Goal: Complete application form: Complete application form

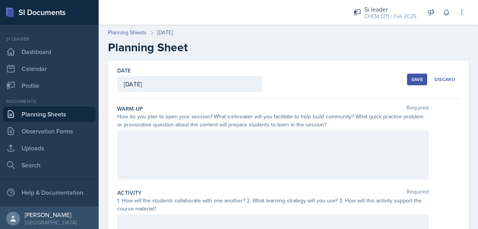
click at [241, 150] on div at bounding box center [272, 154] width 311 height 49
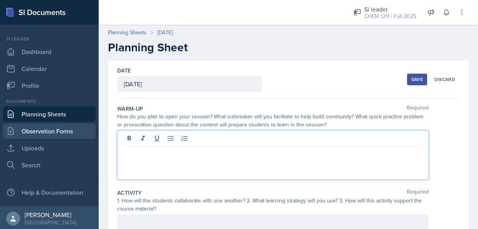
click at [55, 126] on link "Observation Forms" at bounding box center [49, 130] width 92 height 15
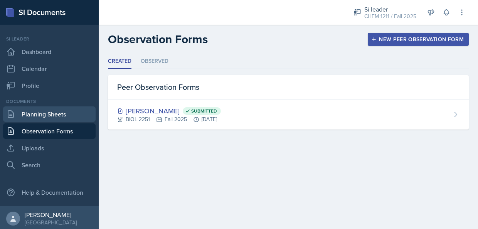
click at [54, 109] on link "Planning Sheets" at bounding box center [49, 113] width 92 height 15
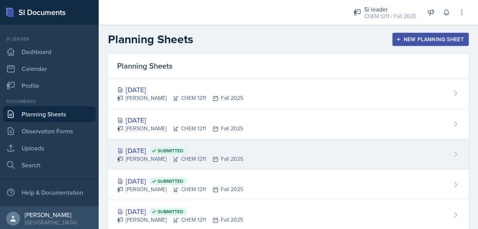
click at [183, 150] on span "Submitted" at bounding box center [171, 151] width 26 height 6
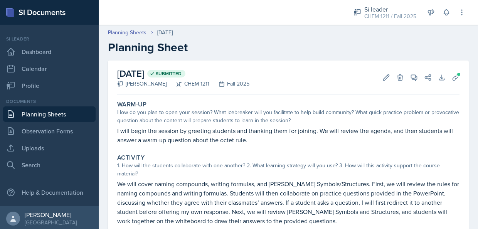
click at [238, 138] on p "I will begin the session by greeting students and thanking them for joining. We…" at bounding box center [288, 135] width 342 height 18
click at [256, 144] on p "I will begin the session by greeting students and thanking them for joining. We…" at bounding box center [288, 135] width 342 height 18
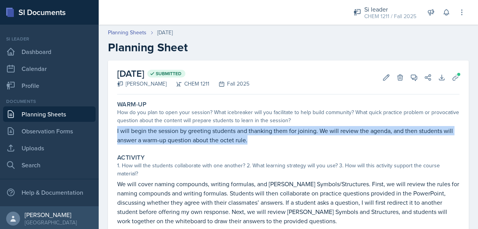
drag, startPoint x: 241, startPoint y: 137, endPoint x: 114, endPoint y: 131, distance: 126.9
click at [114, 131] on div "Warm-Up How do you plan to open your session? What icebreaker will you facilita…" at bounding box center [288, 122] width 348 height 50
copy p "I will begin the session by greeting students and thanking them for joining. We…"
click at [139, 33] on link "Planning Sheets" at bounding box center [127, 33] width 39 height 8
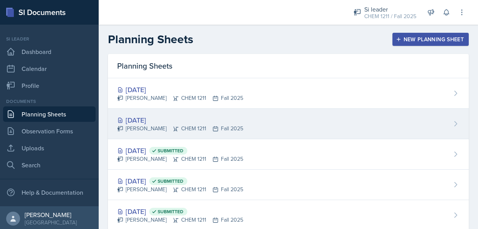
click at [185, 122] on div "[DATE]" at bounding box center [180, 120] width 126 height 10
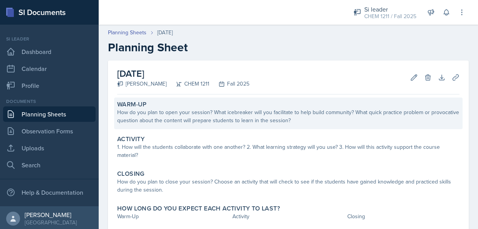
click at [186, 119] on div "How do you plan to open your session? What icebreaker will you facilitate to he…" at bounding box center [288, 116] width 342 height 16
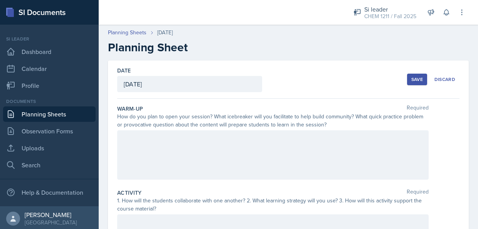
click at [220, 148] on div at bounding box center [272, 154] width 311 height 49
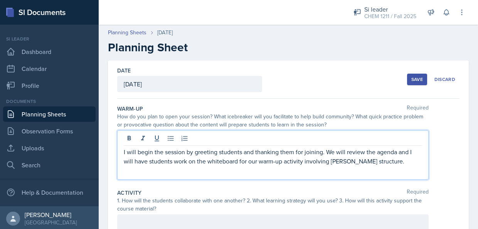
click at [376, 159] on p "I will begin the session by greeting students and thanking them for joining. We…" at bounding box center [273, 156] width 298 height 18
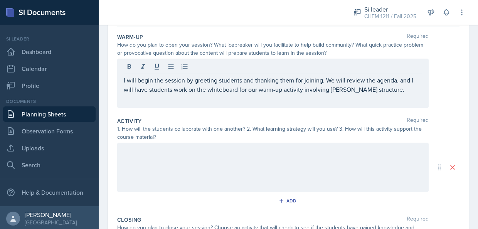
click at [304, 182] on div at bounding box center [272, 167] width 311 height 49
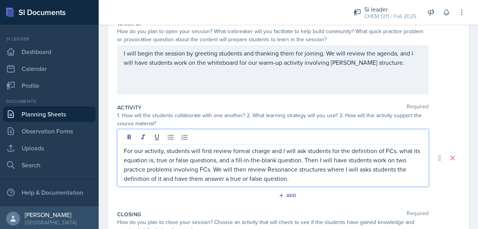
click at [308, 180] on p "For our activity, students will first review formal charge and I will ask stude…" at bounding box center [273, 164] width 298 height 37
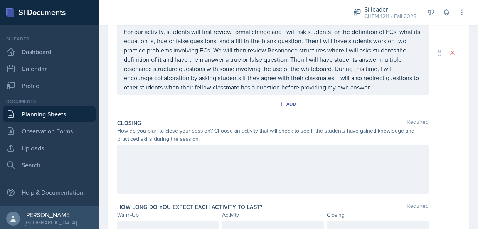
click at [299, 164] on div at bounding box center [272, 168] width 311 height 49
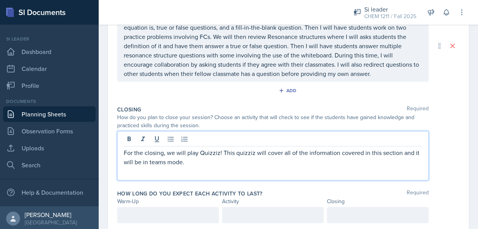
drag, startPoint x: 197, startPoint y: 160, endPoint x: 103, endPoint y: 146, distance: 94.3
click at [103, 146] on div "Date [DATE] [DATE] 28 29 30 1 2 3 4 5 6 7 8 9 10 11 12 13 14 15 16 17 18 19 20 …" at bounding box center [288, 55] width 379 height 398
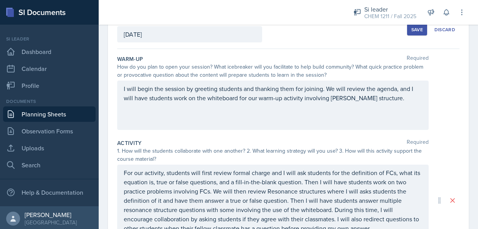
scroll to position [0, 0]
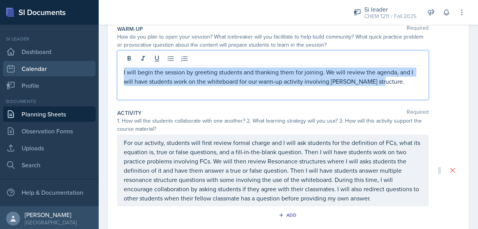
drag, startPoint x: 373, startPoint y: 83, endPoint x: 87, endPoint y: 66, distance: 286.0
click at [87, 66] on div "SI Documents Si leader Dashboard Calendar Profile Documents Planning Sheets Obs…" at bounding box center [239, 114] width 478 height 229
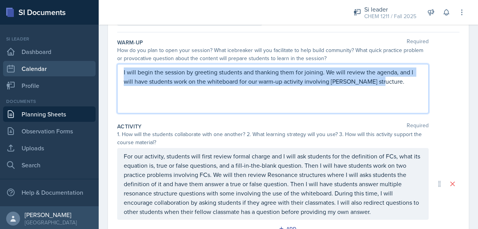
copy p "I will begin the session by greeting students and thanking them for joining. We…"
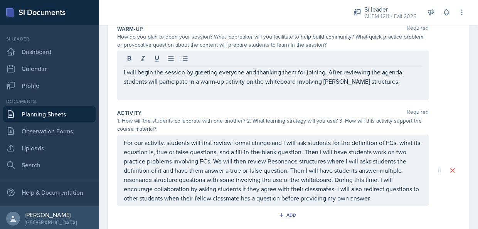
scroll to position [93, 0]
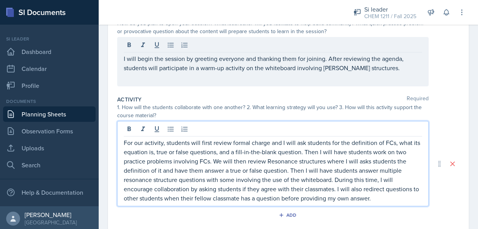
drag, startPoint x: 384, startPoint y: 202, endPoint x: 120, endPoint y: 129, distance: 273.5
click at [120, 129] on div "For our activity, students will first review formal charge and I will ask stude…" at bounding box center [272, 163] width 311 height 85
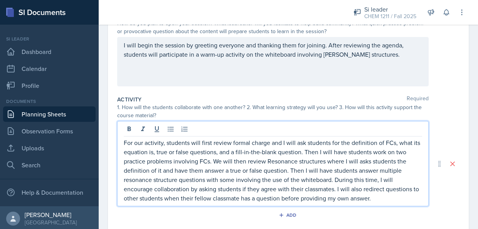
copy p "For our activity, students will first review formal charge and I will ask stude…"
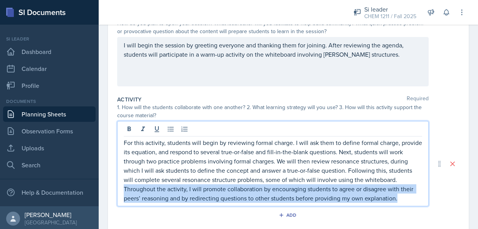
drag, startPoint x: 223, startPoint y: 208, endPoint x: 157, endPoint y: 191, distance: 67.7
click at [157, 191] on p "For this activity, students will begin by reviewing formal charge. I will ask t…" at bounding box center [273, 170] width 298 height 65
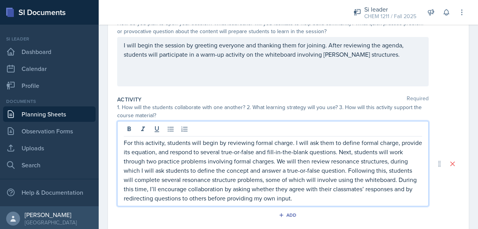
click at [157, 191] on p "For this activity, students will begin by reviewing formal charge. I will ask t…" at bounding box center [273, 170] width 298 height 65
click at [470, 128] on div "Date [DATE] [DATE] 28 29 30 1 2 3 4 5 6 7 8 9 10 11 12 13 14 15 16 17 18 19 20 …" at bounding box center [288, 172] width 379 height 411
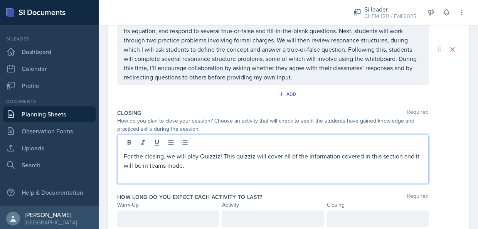
drag, startPoint x: 195, startPoint y: 162, endPoint x: 109, endPoint y: 151, distance: 86.6
click at [109, 151] on div "Date [DATE] [DATE] 28 29 30 1 2 3 4 5 6 7 8 9 10 11 12 13 14 15 16 17 18 19 20 …" at bounding box center [288, 49] width 361 height 379
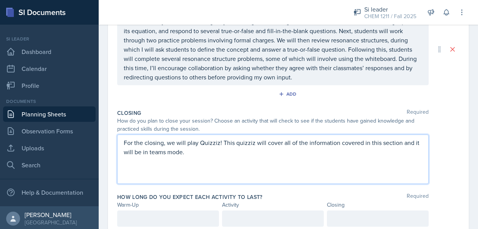
scroll to position [187, 0]
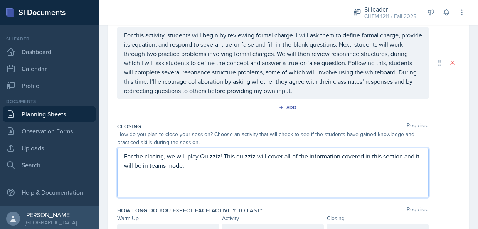
copy p "For the closing, we will play Quizziz! This quizziz will cover all of the infor…"
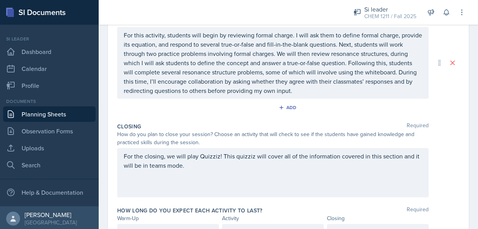
scroll to position [201, 0]
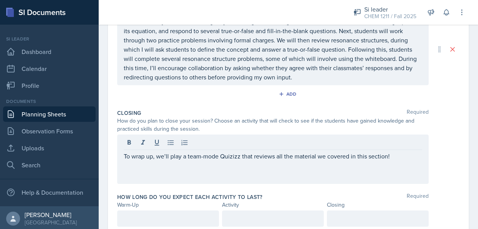
click at [156, 224] on div at bounding box center [168, 218] width 102 height 16
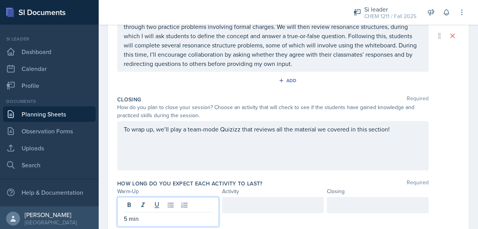
click at [243, 197] on div at bounding box center [273, 205] width 102 height 16
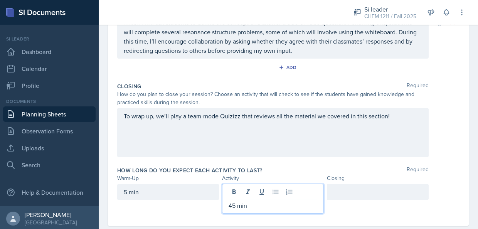
click at [332, 191] on div at bounding box center [378, 192] width 102 height 16
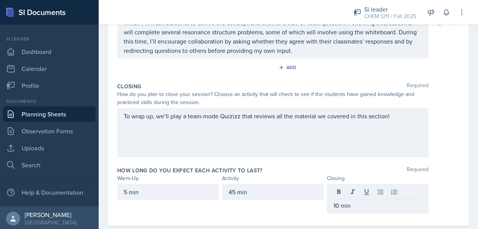
click at [436, 157] on div "Closing Required How do you plan to close your session? Choose an activity that…" at bounding box center [288, 121] width 342 height 84
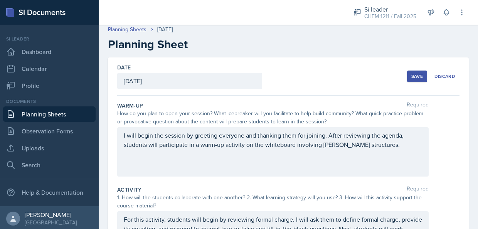
scroll to position [0, 0]
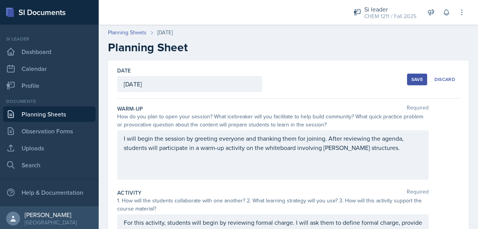
click at [411, 80] on div "Save" at bounding box center [417, 79] width 12 height 6
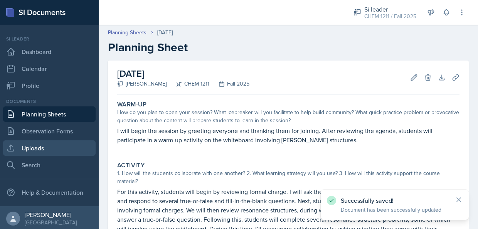
click at [40, 153] on link "Uploads" at bounding box center [49, 147] width 92 height 15
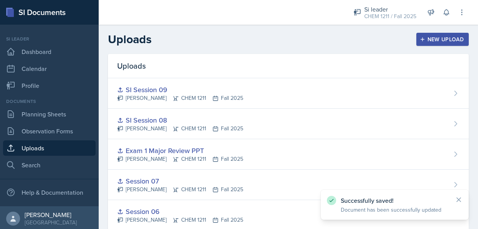
click at [435, 39] on div "New Upload" at bounding box center [442, 39] width 43 height 6
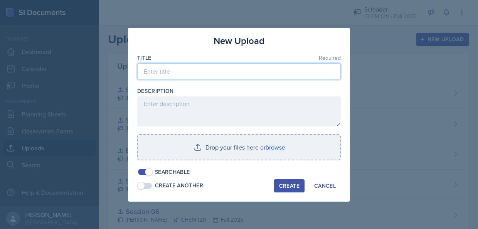
click at [187, 71] on input at bounding box center [238, 71] width 203 height 16
type input "SI Session 10"
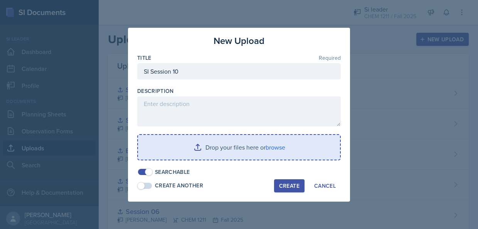
click at [266, 148] on input "file" at bounding box center [239, 147] width 202 height 25
click at [237, 151] on input "file" at bounding box center [239, 147] width 202 height 25
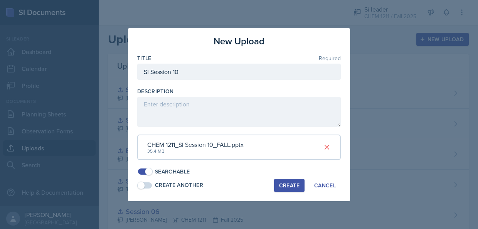
click at [299, 182] on div "Create" at bounding box center [289, 185] width 20 height 6
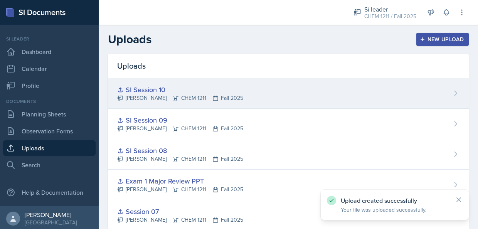
click at [343, 95] on div "SI Session 10 [PERSON_NAME] CHEM 1211 Fall 2025" at bounding box center [288, 93] width 361 height 30
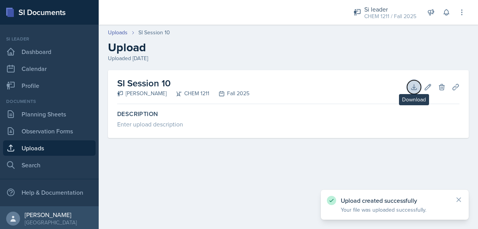
click at [412, 86] on icon at bounding box center [414, 87] width 8 height 8
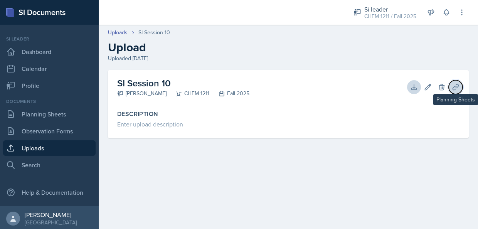
click at [458, 90] on icon at bounding box center [456, 87] width 8 height 8
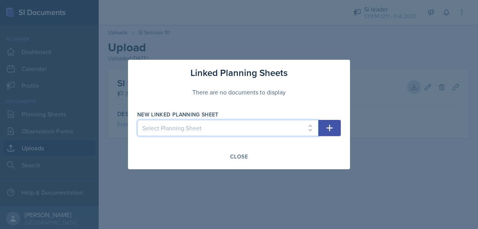
click at [310, 127] on select "Select Planning Sheet [DATE] [DATE] [DATE] [DATE] [DATE] [DATE] [DATE] [DATE] […" at bounding box center [227, 128] width 181 height 16
select select "73346304-ddcb-4745-9219-1d2464242a97"
click at [137, 120] on select "Select Planning Sheet [DATE] [DATE] [DATE] [DATE] [DATE] [DATE] [DATE] [DATE] […" at bounding box center [227, 128] width 181 height 16
click at [328, 131] on icon "button" at bounding box center [329, 127] width 9 height 9
select select
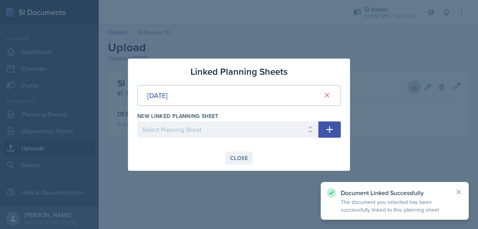
click at [237, 156] on div "Close" at bounding box center [239, 158] width 18 height 6
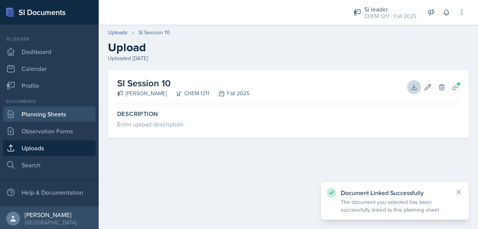
click at [53, 118] on link "Planning Sheets" at bounding box center [49, 113] width 92 height 15
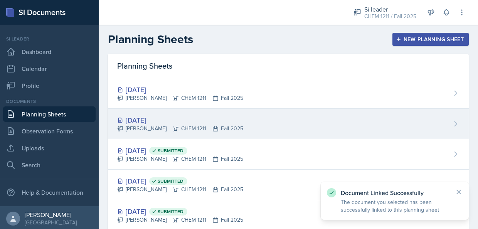
click at [230, 116] on div "[DATE] [PERSON_NAME] CHEM 1211 Fall 2025" at bounding box center [288, 124] width 361 height 30
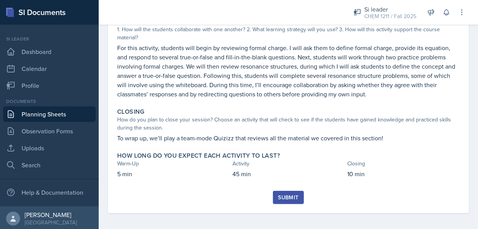
scroll to position [146, 0]
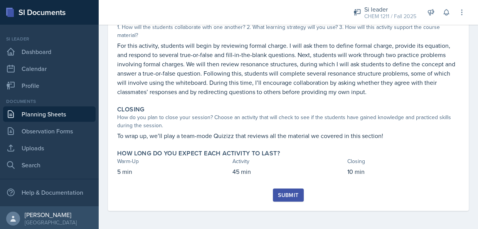
click at [292, 190] on button "Submit" at bounding box center [288, 194] width 30 height 13
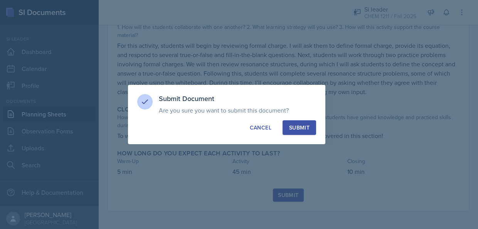
click at [307, 129] on div "Submit" at bounding box center [299, 128] width 20 height 8
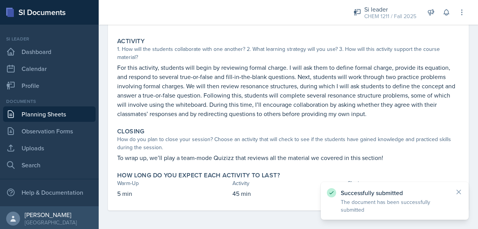
scroll to position [9, 0]
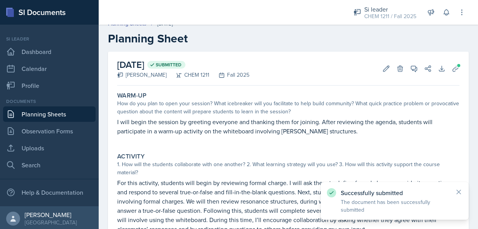
click at [28, 115] on link "Planning Sheets" at bounding box center [49, 113] width 92 height 15
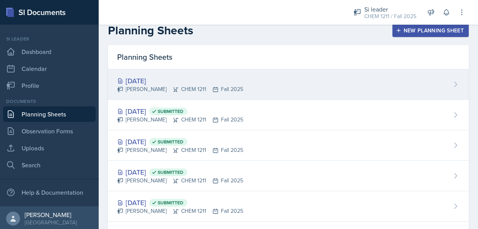
click at [198, 84] on div "[DATE]" at bounding box center [180, 81] width 126 height 10
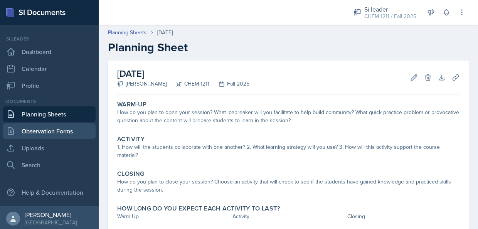
click at [69, 132] on link "Observation Forms" at bounding box center [49, 130] width 92 height 15
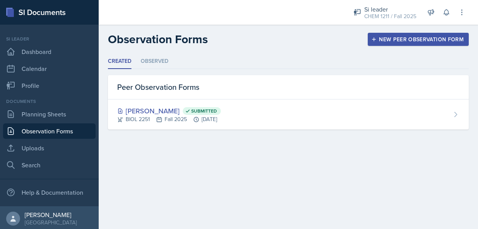
click at [34, 125] on link "Observation Forms" at bounding box center [49, 130] width 92 height 15
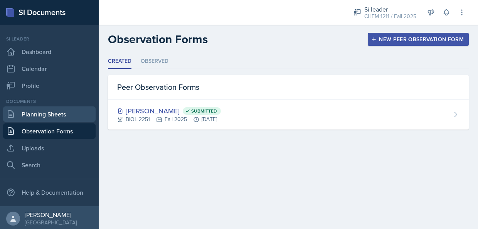
click at [33, 116] on link "Planning Sheets" at bounding box center [49, 113] width 92 height 15
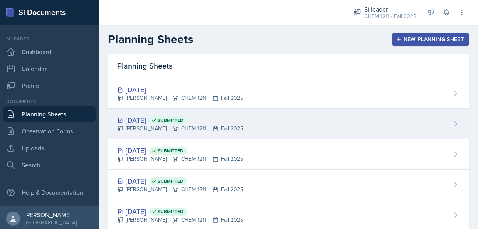
click at [237, 129] on div "[DATE] Submitted [PERSON_NAME] CHEM 1211 Fall 2025" at bounding box center [288, 124] width 361 height 30
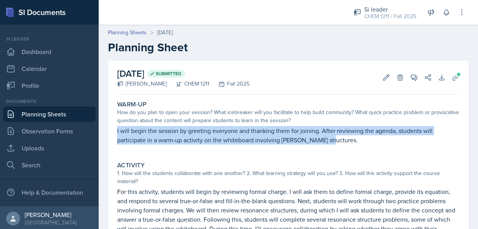
drag, startPoint x: 338, startPoint y: 140, endPoint x: 111, endPoint y: 127, distance: 227.3
click at [111, 127] on div "[DATE] Submitted [PERSON_NAME] CHEM 1211 Fall 2025 Edit Delete View Comments Co…" at bounding box center [288, 197] width 361 height 274
copy p "I will begin the session by greeting everyone and thanking them for joining. Af…"
drag, startPoint x: 111, startPoint y: 127, endPoint x: 50, endPoint y: 113, distance: 62.4
click at [50, 113] on link "Planning Sheets" at bounding box center [49, 113] width 92 height 15
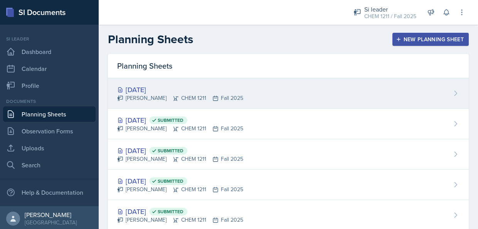
click at [197, 101] on div "[PERSON_NAME] CHEM 1211 Fall 2025" at bounding box center [180, 98] width 126 height 8
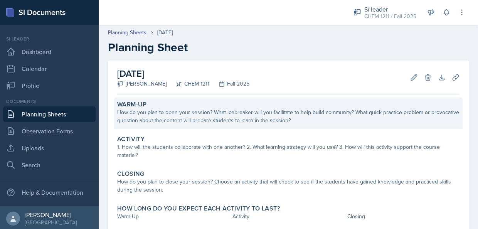
click at [228, 112] on div "How do you plan to open your session? What icebreaker will you facilitate to he…" at bounding box center [288, 116] width 342 height 16
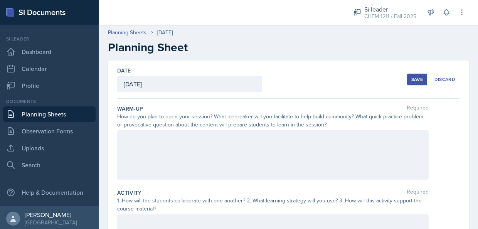
click at [254, 171] on div at bounding box center [272, 154] width 311 height 49
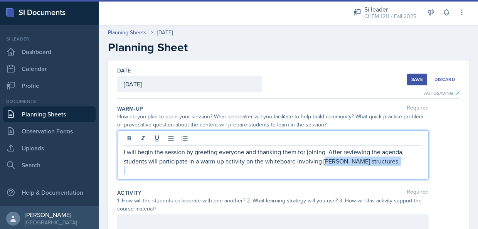
drag, startPoint x: 378, startPoint y: 165, endPoint x: 326, endPoint y: 162, distance: 52.5
click at [326, 162] on div "I will begin the session by greeting everyone and thanking them for joining. Af…" at bounding box center [273, 161] width 298 height 28
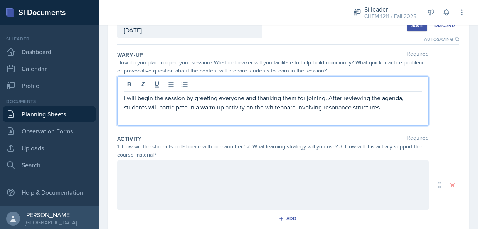
click at [142, 190] on div at bounding box center [272, 184] width 311 height 49
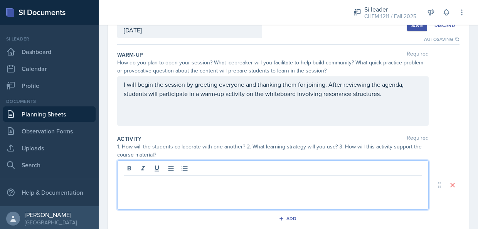
scroll to position [67, 0]
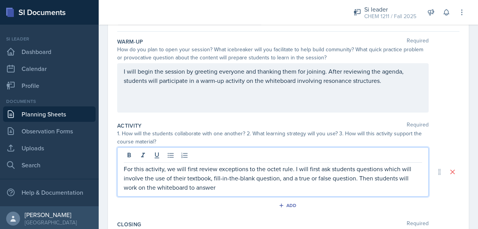
click at [139, 185] on p "For this activity, we will first review exceptions to the octet rule. I will fi…" at bounding box center [273, 178] width 298 height 28
click at [231, 186] on p "For this activity, we will first review exceptions to the octet rule. I will fi…" at bounding box center [273, 178] width 298 height 28
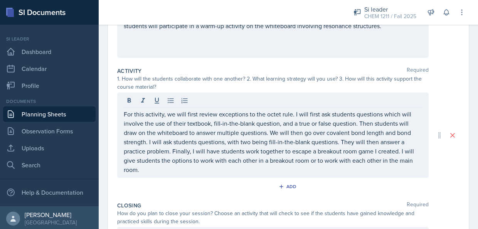
scroll to position [138, 0]
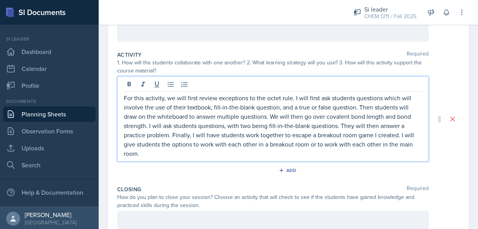
drag, startPoint x: 240, startPoint y: 149, endPoint x: 104, endPoint y: 91, distance: 147.3
click at [104, 91] on div "Date [DATE] [DATE] 28 29 30 1 2 3 4 5 6 7 8 9 10 11 12 13 14 15 16 17 18 19 20 …" at bounding box center [288, 128] width 379 height 411
click at [174, 132] on p "For this activity, we will first review exceptions to the octet rule. I will fi…" at bounding box center [273, 125] width 298 height 65
click at [173, 133] on p "For this activity, we will first review exceptions to the octet rule. I will fi…" at bounding box center [273, 125] width 298 height 65
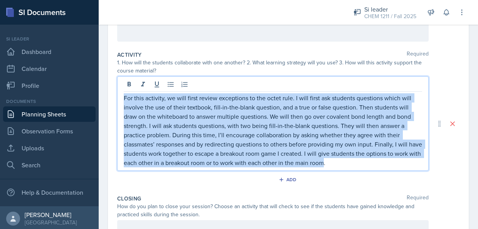
drag, startPoint x: 351, startPoint y: 161, endPoint x: 89, endPoint y: 93, distance: 270.2
click at [89, 93] on div "SI Documents Si leader Dashboard Calendar Profile Documents Planning Sheets Obs…" at bounding box center [239, 114] width 478 height 229
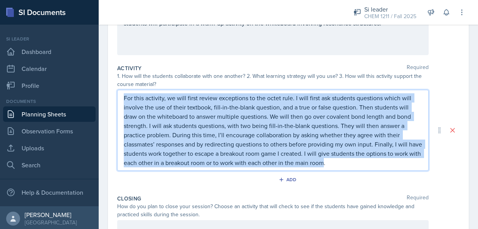
copy p "For this activity, we will first review exceptions to the octet rule. I will fi…"
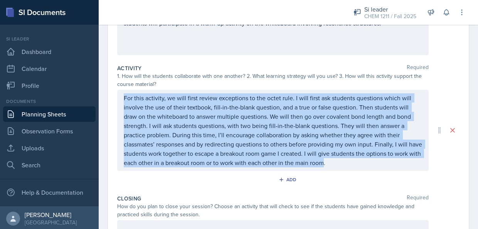
scroll to position [138, 0]
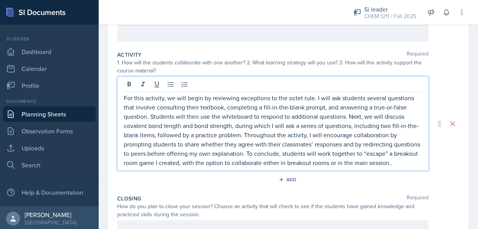
click at [283, 167] on p "For this activity, we will begin by reviewing exceptions to the octet rule. I w…" at bounding box center [273, 130] width 298 height 74
click at [174, 155] on p "For this activity, we will begin by reviewing exceptions to the octet rule. I w…" at bounding box center [273, 130] width 298 height 74
click at [200, 167] on p "For this activity, we will begin by reviewing exceptions to the octet rule. I w…" at bounding box center [273, 130] width 298 height 74
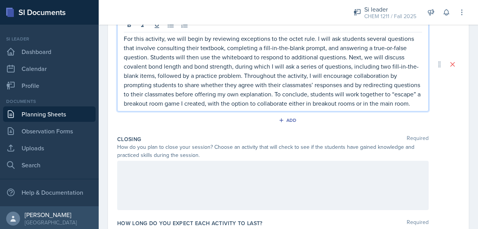
click at [287, 186] on div at bounding box center [272, 185] width 311 height 49
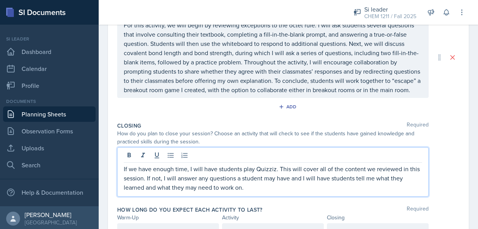
drag, startPoint x: 274, startPoint y: 192, endPoint x: 95, endPoint y: 171, distance: 180.0
click at [95, 171] on div "SI Documents Si leader Dashboard Calendar Profile Documents Planning Sheets Obs…" at bounding box center [239, 114] width 478 height 229
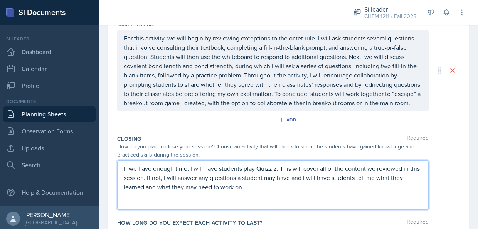
copy p "If we have enough time, I will have students play Quizziz. This will cover all …"
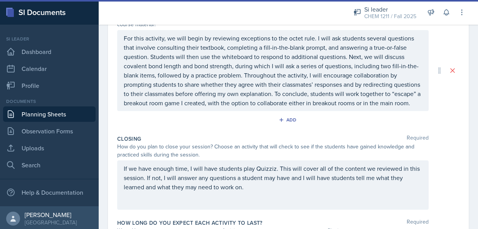
scroll to position [197, 0]
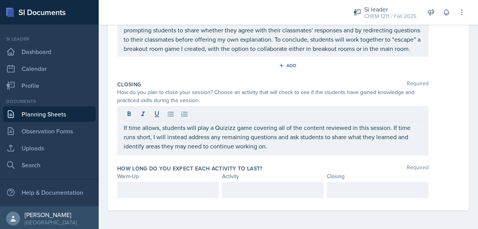
click at [168, 198] on div at bounding box center [168, 190] width 102 height 16
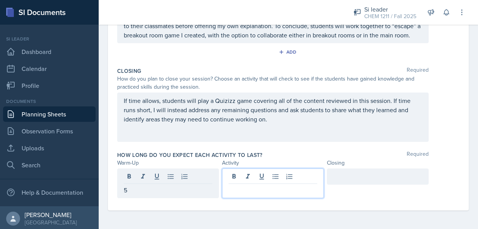
click at [241, 180] on div at bounding box center [273, 183] width 102 height 30
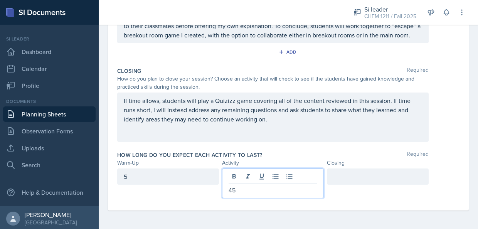
click at [355, 173] on div at bounding box center [378, 176] width 102 height 16
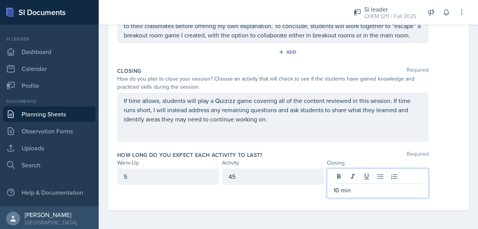
click at [289, 173] on div "45" at bounding box center [273, 176] width 102 height 16
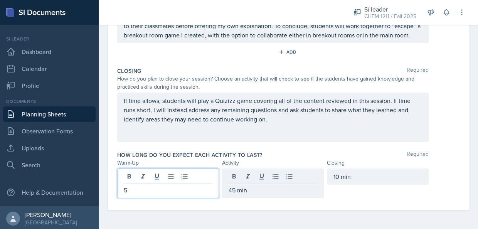
click at [167, 173] on div "5" at bounding box center [168, 183] width 102 height 30
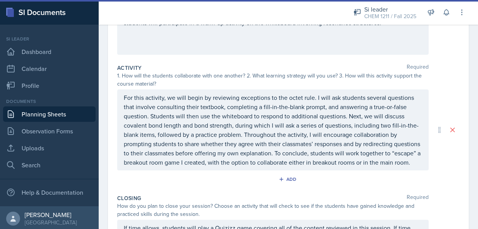
scroll to position [124, 0]
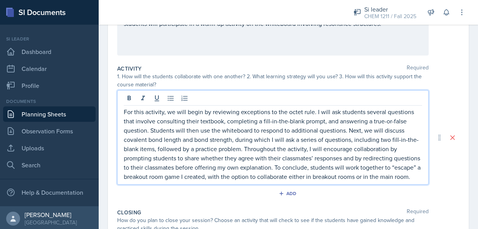
click at [385, 101] on div "For this activity, we will begin by reviewing exceptions to the octet rule. I w…" at bounding box center [272, 137] width 311 height 94
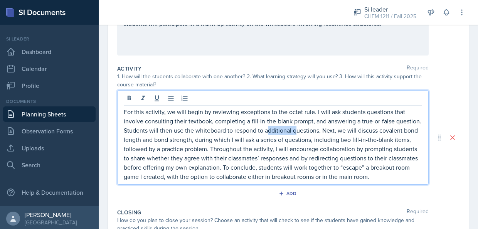
drag, startPoint x: 293, startPoint y: 129, endPoint x: 322, endPoint y: 131, distance: 28.9
click at [322, 131] on p "For this activity, we will begin by reviewing exceptions to the octet rule. I w…" at bounding box center [273, 144] width 298 height 74
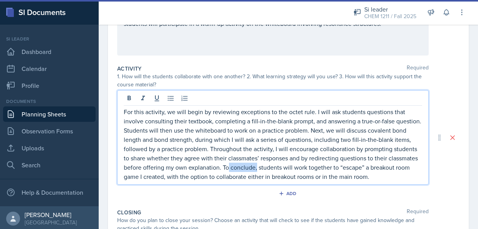
drag, startPoint x: 337, startPoint y: 168, endPoint x: 307, endPoint y: 165, distance: 29.4
click at [307, 165] on p "For this activity, we will begin by reviewing exceptions to the octet rule. I w…" at bounding box center [273, 144] width 298 height 74
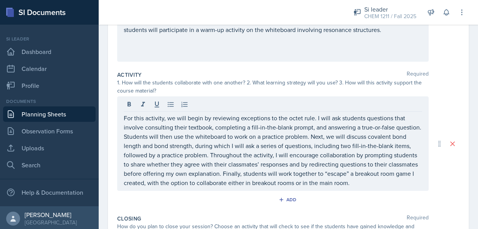
scroll to position [27, 0]
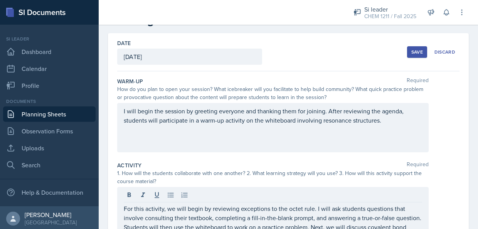
click at [407, 45] on div "Save Discard" at bounding box center [433, 52] width 52 height 18
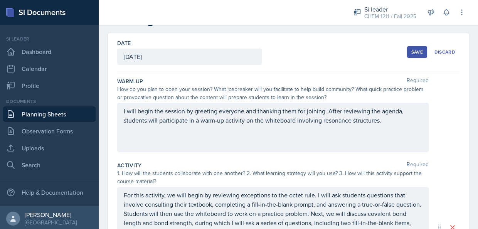
click at [411, 49] on div "Save" at bounding box center [417, 52] width 12 height 6
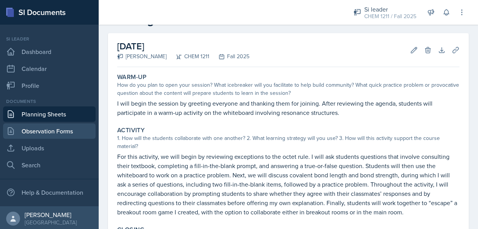
click at [57, 124] on link "Observation Forms" at bounding box center [49, 130] width 92 height 15
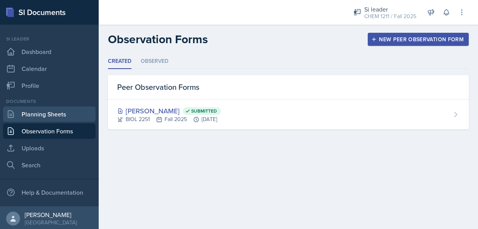
click at [66, 111] on link "Planning Sheets" at bounding box center [49, 113] width 92 height 15
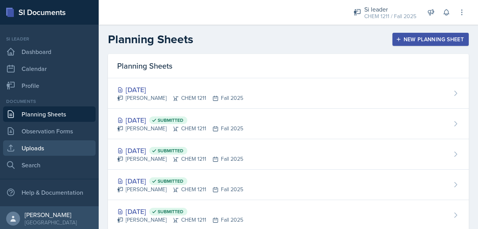
click at [35, 148] on link "Uploads" at bounding box center [49, 147] width 92 height 15
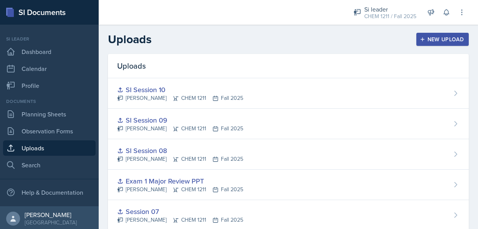
click at [427, 42] on div "New Upload" at bounding box center [442, 39] width 43 height 6
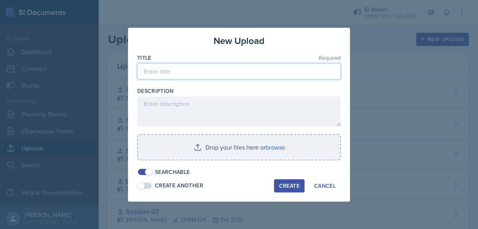
click at [209, 75] on input at bounding box center [238, 71] width 203 height 16
drag, startPoint x: 175, startPoint y: 72, endPoint x: 156, endPoint y: 72, distance: 19.7
click at [156, 72] on input "SI SESSION 11" at bounding box center [238, 71] width 203 height 16
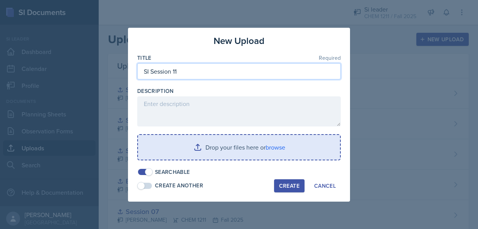
type input "SI Session 11"
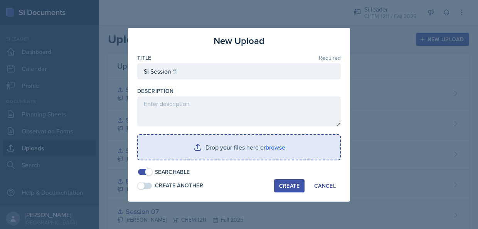
click at [197, 143] on input "file" at bounding box center [239, 147] width 202 height 25
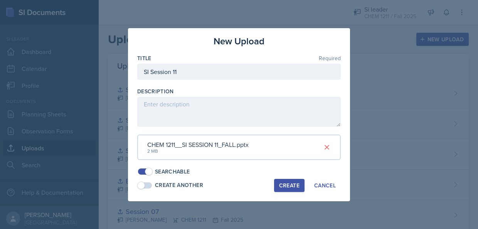
click at [288, 180] on button "Create" at bounding box center [289, 185] width 30 height 13
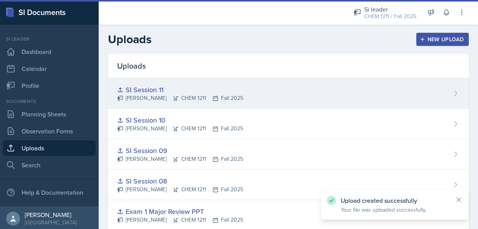
click at [388, 84] on div "SI Session 11 [PERSON_NAME] CHEM 1211 Fall 2025" at bounding box center [288, 93] width 361 height 30
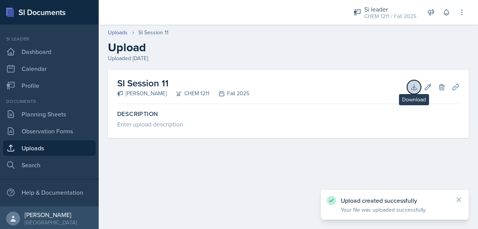
click at [412, 87] on icon at bounding box center [413, 86] width 5 height 5
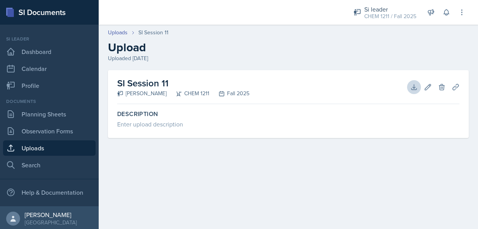
click at [216, 142] on div "SI Session 11 [PERSON_NAME] CHEM 1211 Fall 2025 Download Edit Delete Planning S…" at bounding box center [288, 113] width 379 height 86
click at [457, 86] on icon at bounding box center [456, 87] width 8 height 8
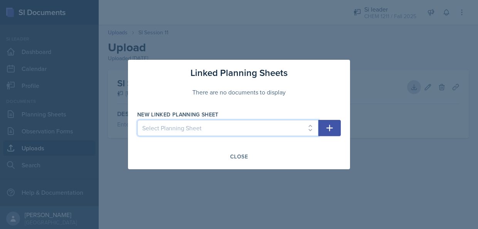
click at [311, 126] on select "Select Planning Sheet [DATE] [DATE] [DATE] [DATE] [DATE] [DATE] [DATE] [DATE] […" at bounding box center [227, 128] width 181 height 16
select select "8e929901-c453-4925-990b-01cc83d40c8a"
click at [137, 120] on select "Select Planning Sheet [DATE] [DATE] [DATE] [DATE] [DATE] [DATE] [DATE] [DATE] […" at bounding box center [227, 128] width 181 height 16
click at [333, 123] on icon "button" at bounding box center [329, 127] width 9 height 9
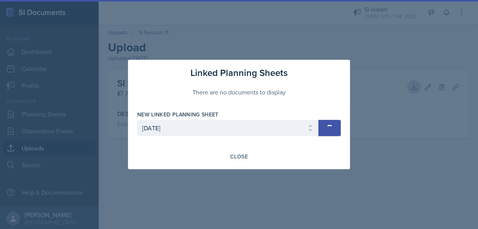
select select
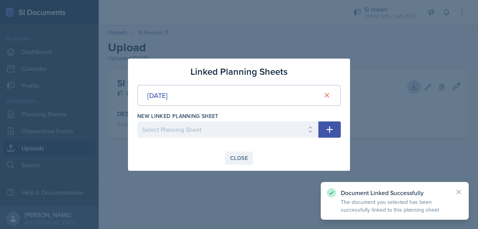
click at [242, 155] on div "Close" at bounding box center [239, 158] width 18 height 6
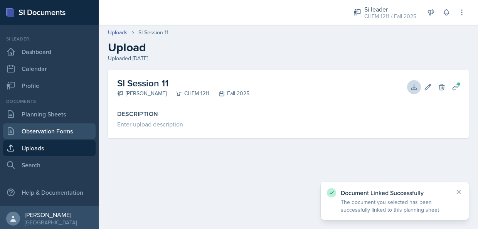
click at [62, 131] on link "Observation Forms" at bounding box center [49, 130] width 92 height 15
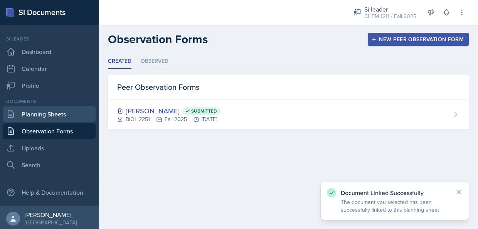
click at [70, 109] on link "Planning Sheets" at bounding box center [49, 113] width 92 height 15
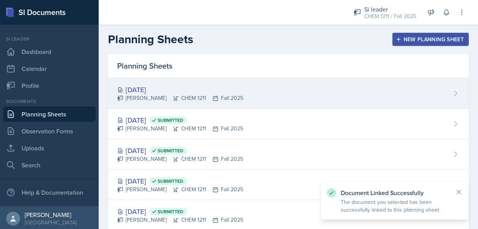
click at [254, 87] on div "[DATE] [PERSON_NAME] CHEM 1211 Fall 2025" at bounding box center [288, 93] width 361 height 30
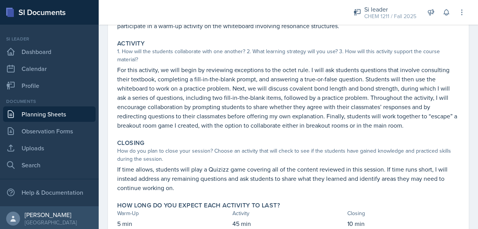
scroll to position [114, 0]
click at [35, 134] on link "Observation Forms" at bounding box center [49, 130] width 92 height 15
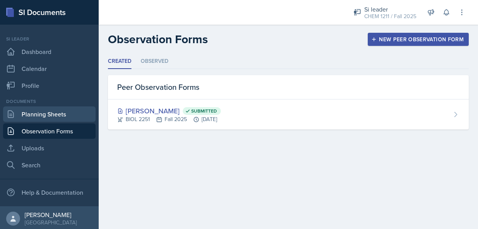
click at [68, 115] on link "Planning Sheets" at bounding box center [49, 113] width 92 height 15
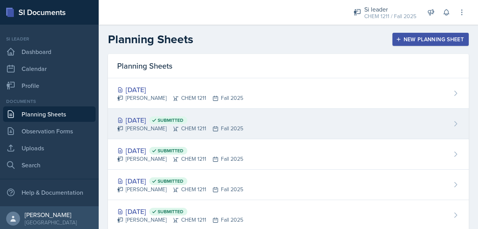
click at [213, 116] on div "[DATE] Submitted" at bounding box center [180, 120] width 126 height 10
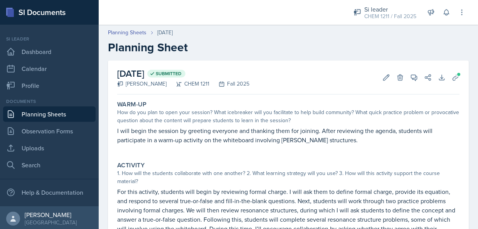
click at [62, 111] on link "Planning Sheets" at bounding box center [49, 113] width 92 height 15
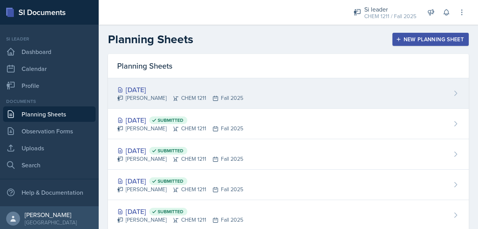
click at [173, 95] on icon at bounding box center [176, 98] width 6 height 6
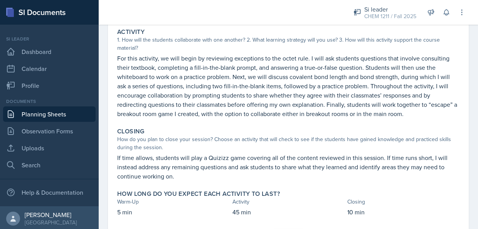
scroll to position [166, 0]
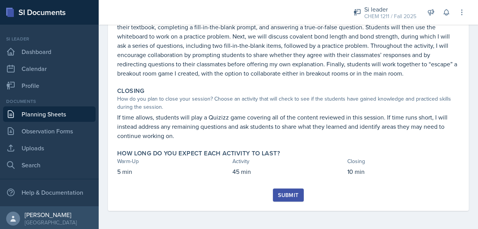
click at [288, 197] on div "Submit" at bounding box center [288, 195] width 20 height 6
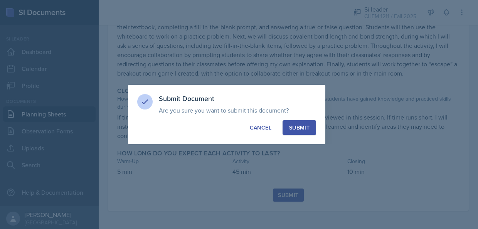
click at [305, 126] on div "Submit" at bounding box center [299, 128] width 20 height 8
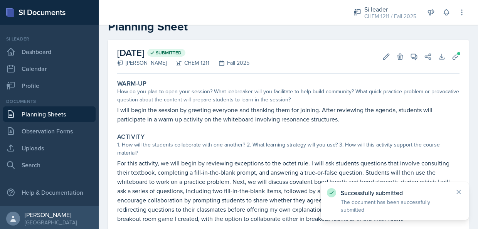
scroll to position [9, 0]
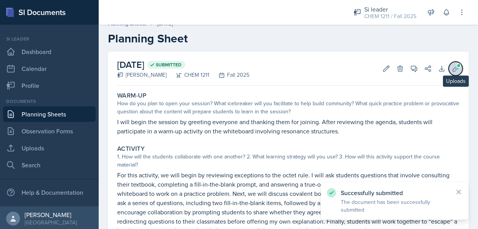
click at [453, 71] on icon at bounding box center [456, 69] width 8 height 8
